Goal: Information Seeking & Learning: Learn about a topic

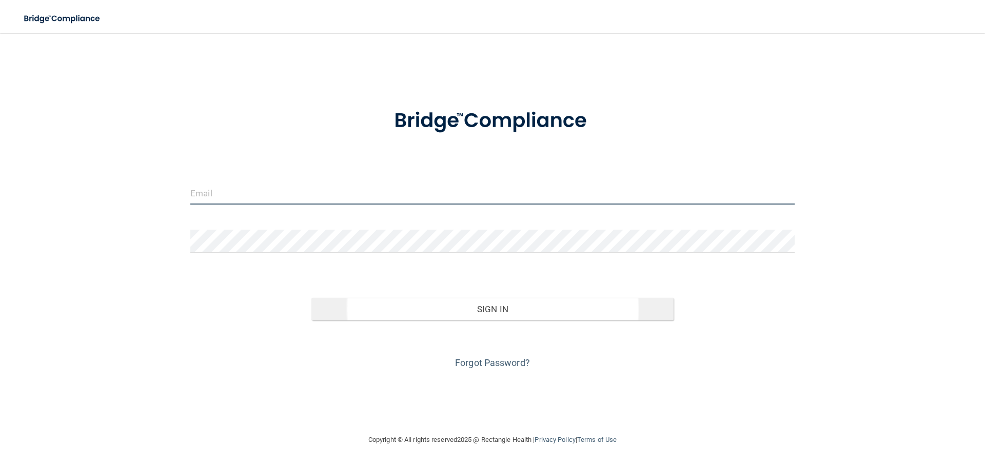
type input "[EMAIL_ADDRESS][DOMAIN_NAME]"
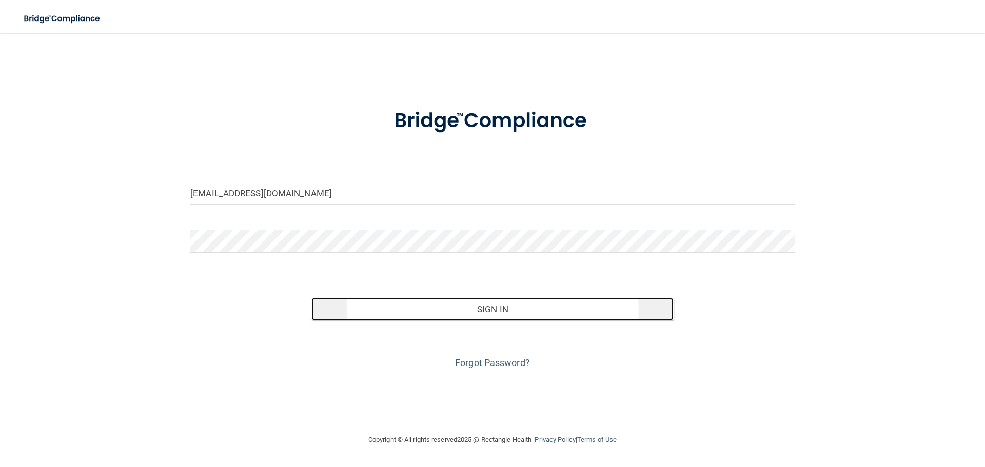
click at [504, 312] on button "Sign In" at bounding box center [492, 309] width 363 height 23
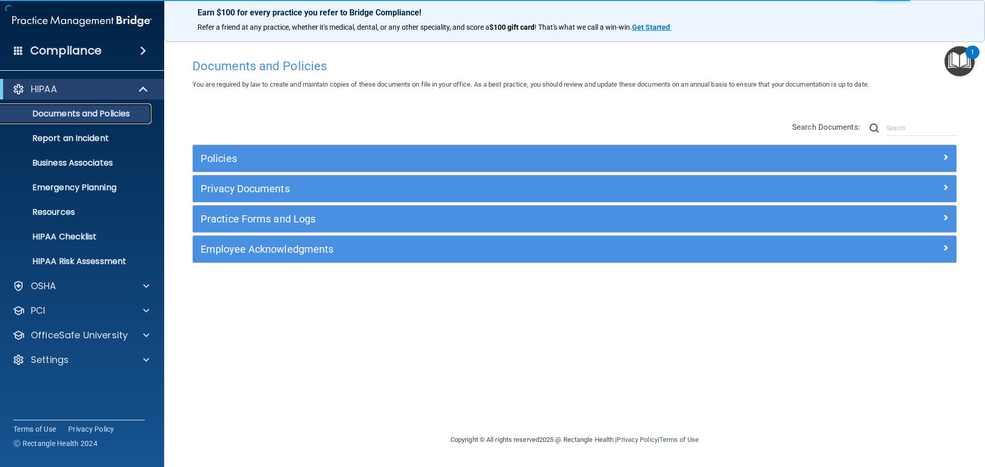
click at [126, 112] on p "Documents and Policies" at bounding box center [77, 114] width 140 height 10
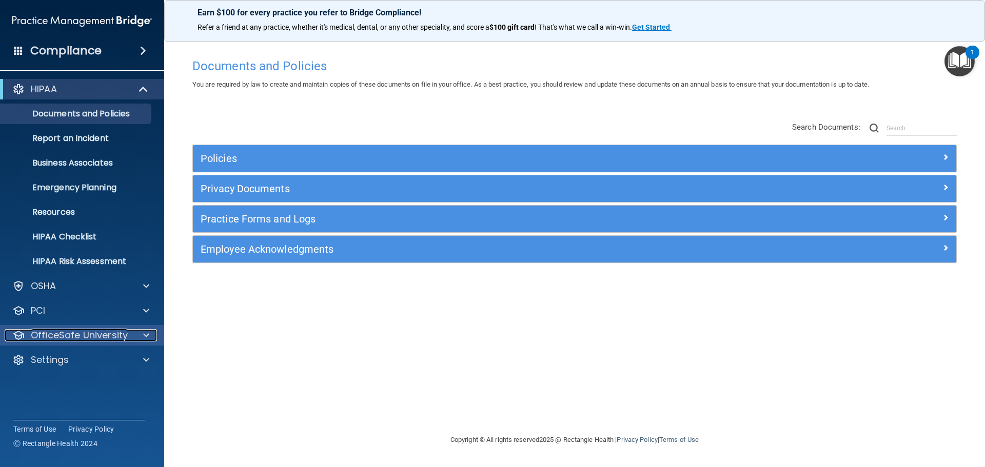
click at [145, 336] on span at bounding box center [146, 335] width 6 height 12
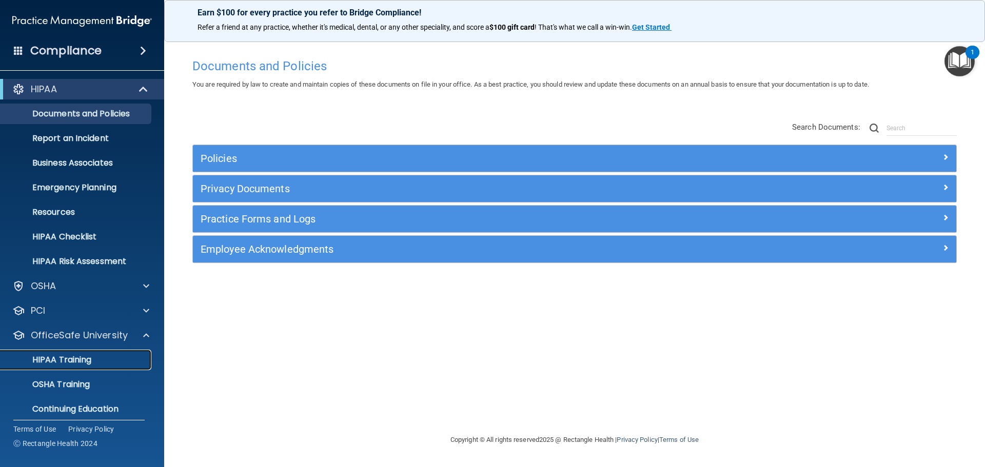
click at [83, 364] on p "HIPAA Training" at bounding box center [49, 360] width 85 height 10
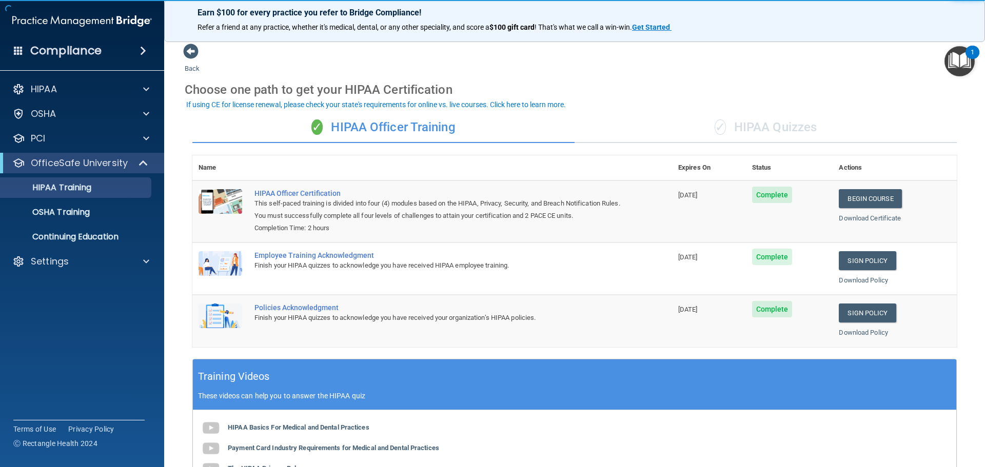
click at [765, 198] on span "Complete" at bounding box center [772, 195] width 41 height 16
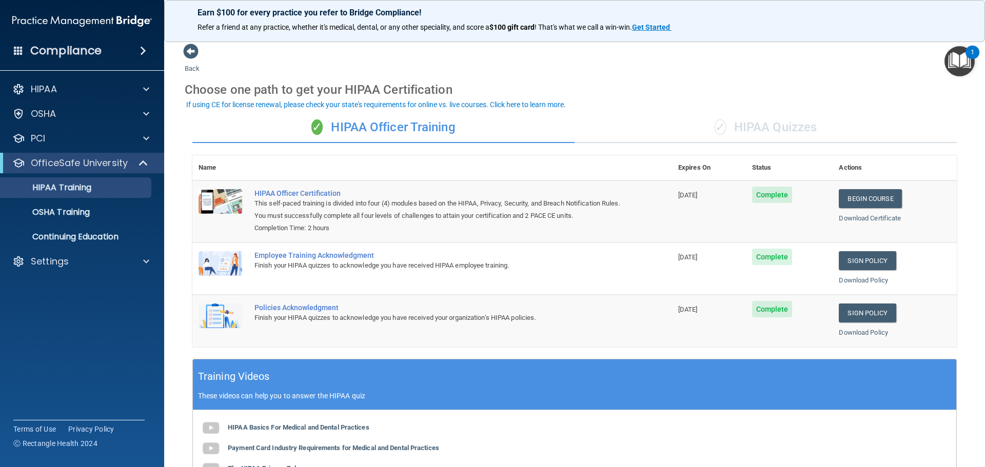
scroll to position [103, 0]
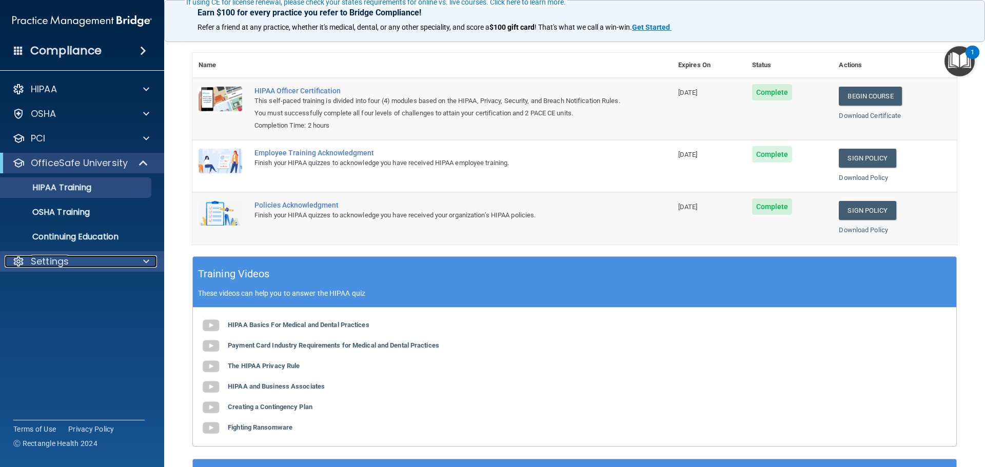
click at [143, 265] on span at bounding box center [146, 262] width 6 height 12
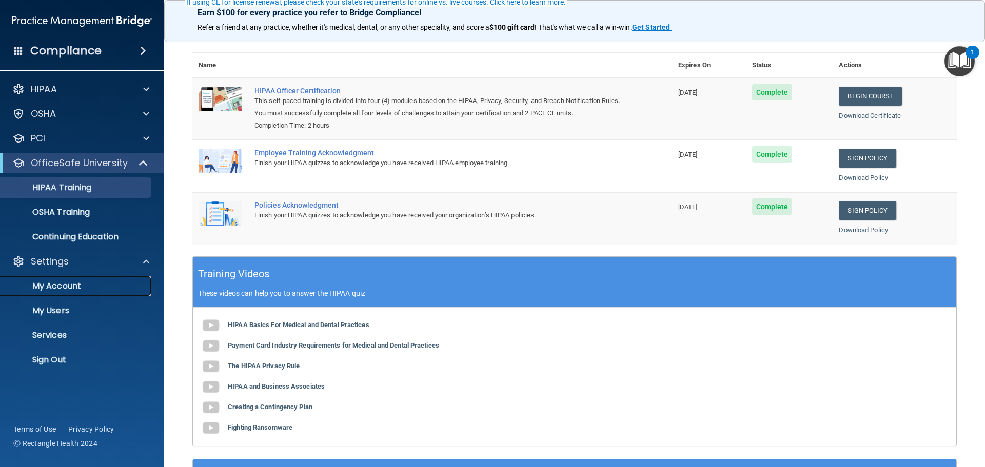
click at [84, 290] on p "My Account" at bounding box center [77, 286] width 140 height 10
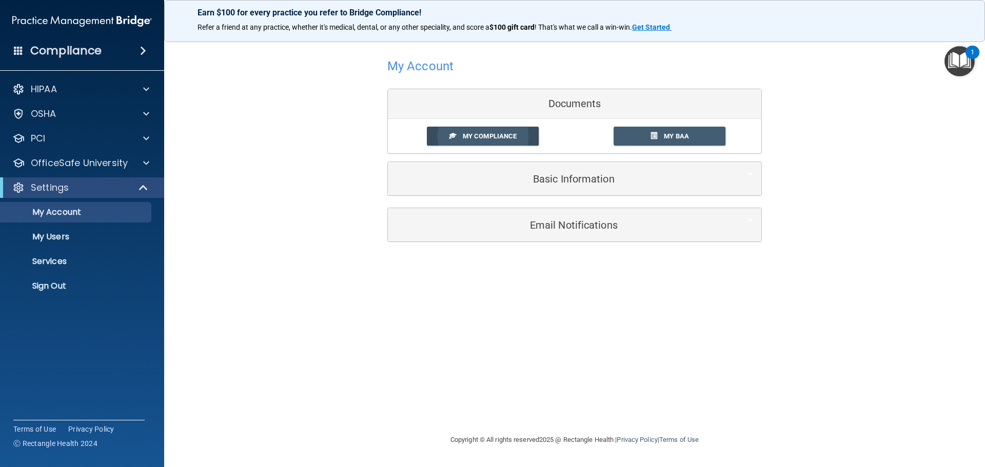
click at [458, 139] on link "My Compliance" at bounding box center [483, 136] width 112 height 19
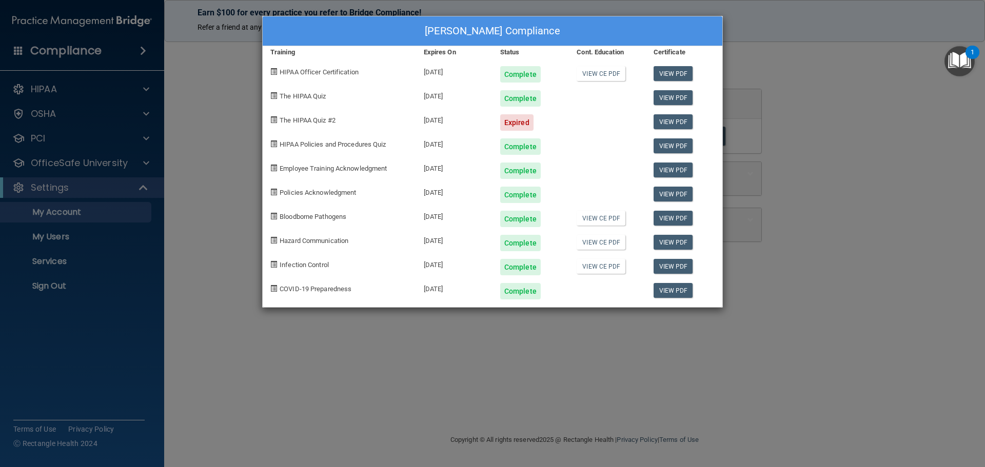
click at [523, 120] on div "Expired" at bounding box center [516, 122] width 33 height 16
click at [671, 76] on link "View PDF" at bounding box center [674, 73] width 40 height 15
click at [661, 98] on link "View PDF" at bounding box center [674, 97] width 40 height 15
click at [674, 125] on link "View PDF" at bounding box center [674, 121] width 40 height 15
click at [669, 144] on link "View PDF" at bounding box center [674, 146] width 40 height 15
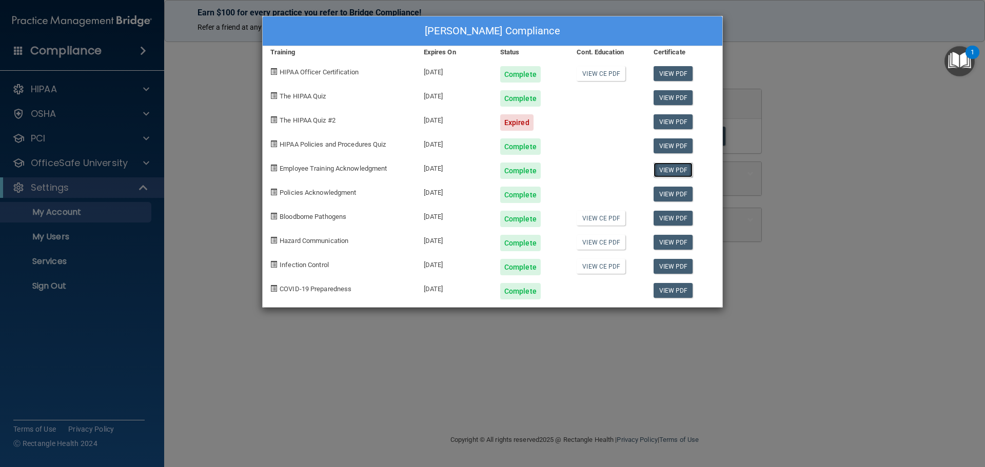
click at [670, 169] on link "View PDF" at bounding box center [674, 170] width 40 height 15
click at [673, 195] on link "View PDF" at bounding box center [674, 194] width 40 height 15
click at [671, 220] on link "View PDF" at bounding box center [674, 218] width 40 height 15
click at [661, 242] on link "View PDF" at bounding box center [674, 242] width 40 height 15
click at [673, 266] on link "View PDF" at bounding box center [674, 266] width 40 height 15
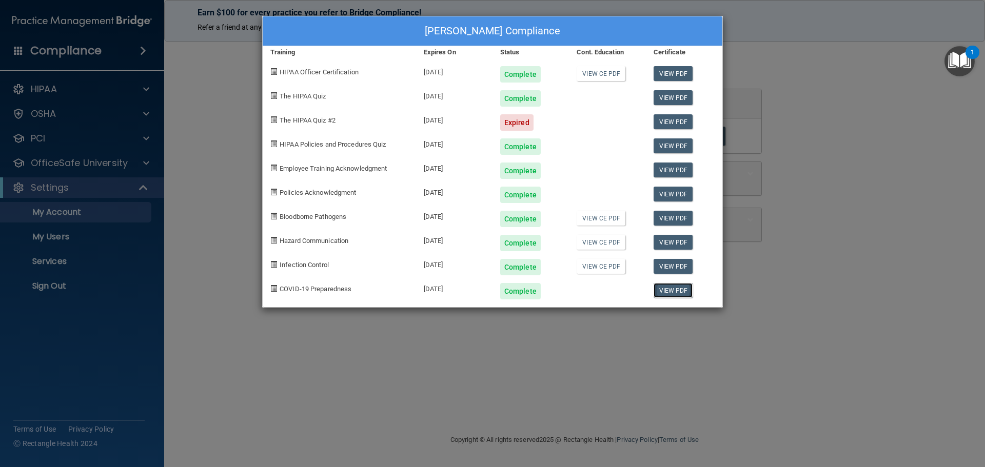
click at [675, 292] on link "View PDF" at bounding box center [674, 290] width 40 height 15
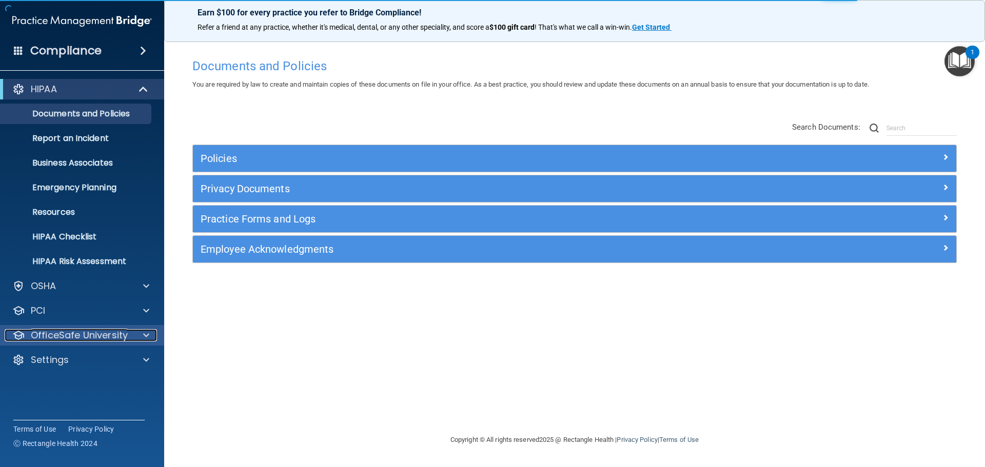
click at [148, 335] on span at bounding box center [146, 335] width 6 height 12
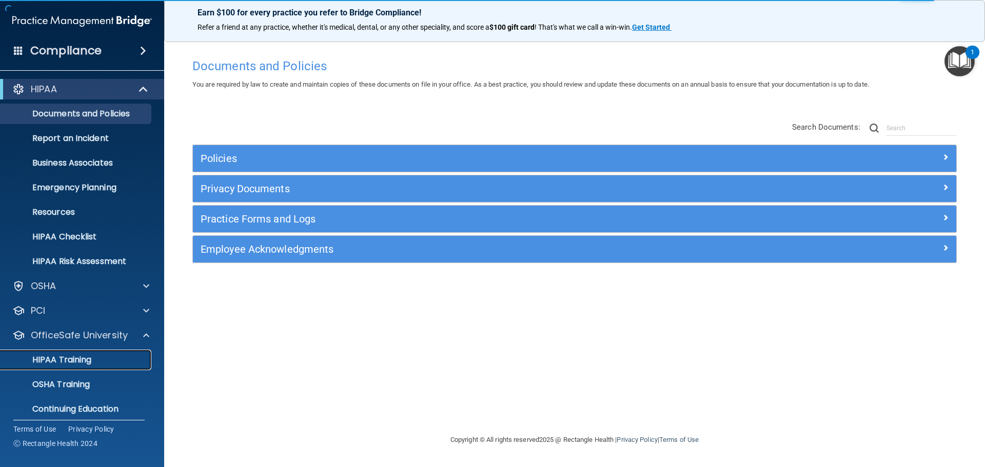
click at [81, 363] on p "HIPAA Training" at bounding box center [49, 360] width 85 height 10
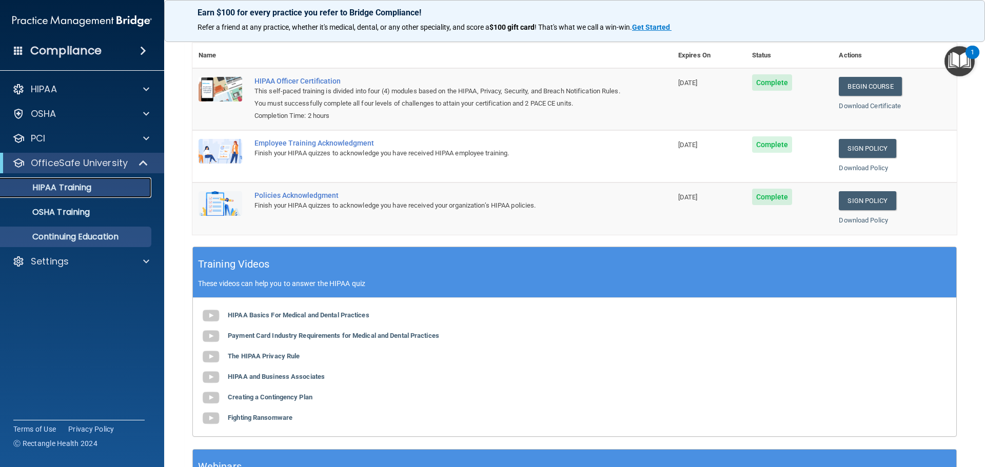
scroll to position [108, 0]
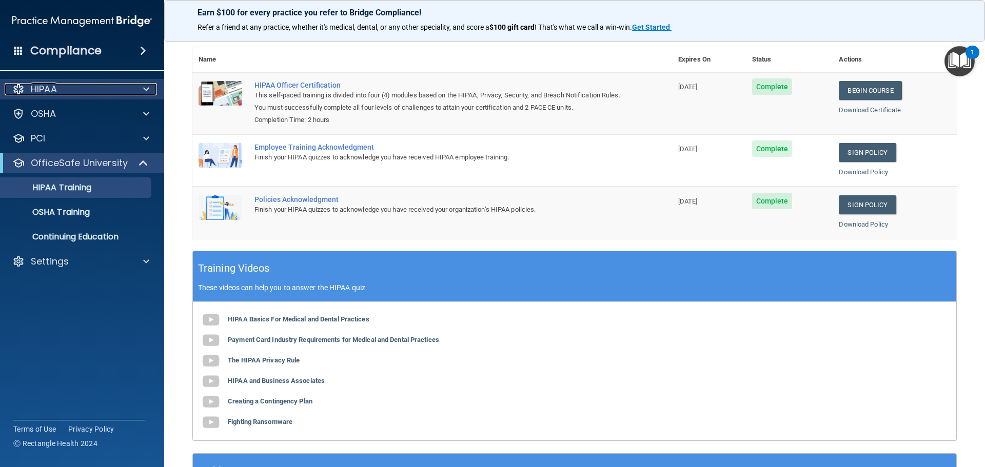
click at [146, 92] on span at bounding box center [146, 89] width 6 height 12
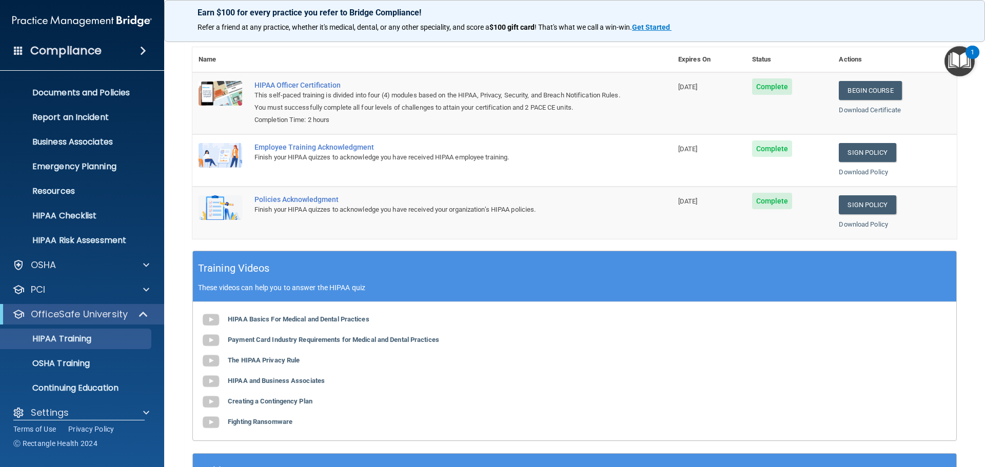
scroll to position [32, 0]
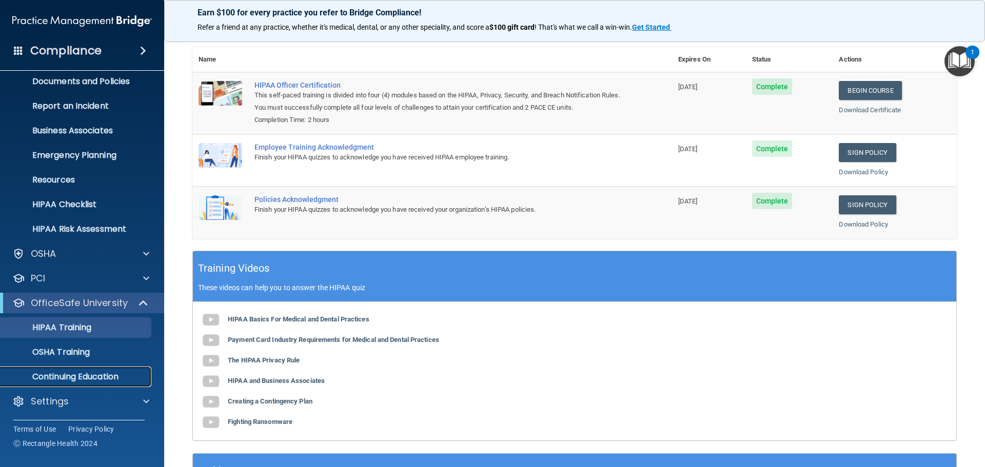
click at [141, 378] on p "Continuing Education" at bounding box center [77, 377] width 140 height 10
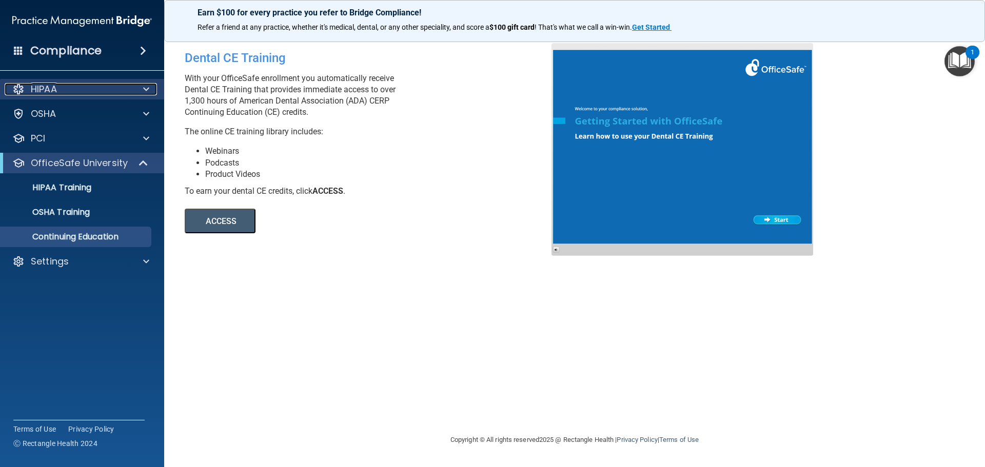
click at [149, 87] on div at bounding box center [145, 89] width 26 height 12
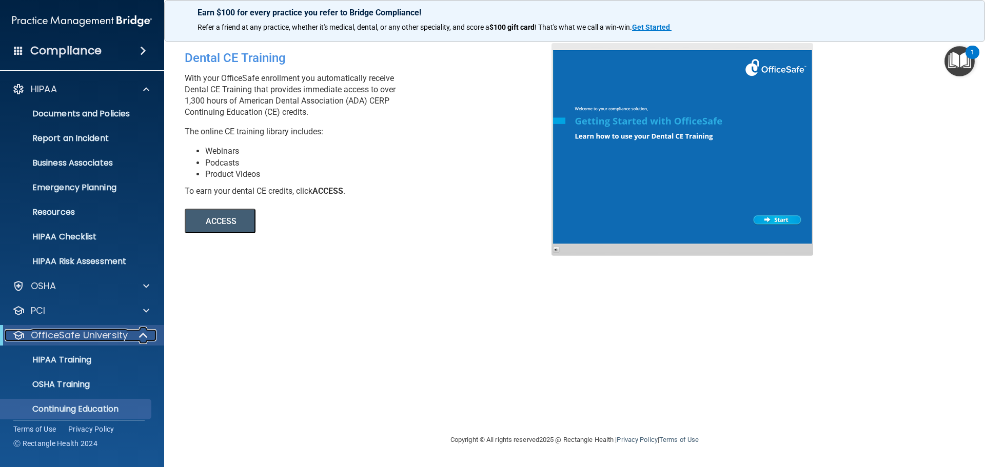
click at [146, 336] on span at bounding box center [144, 335] width 9 height 12
click at [145, 335] on span at bounding box center [146, 335] width 6 height 12
click at [69, 357] on p "HIPAA Training" at bounding box center [49, 360] width 85 height 10
